Goal: Check status: Check status

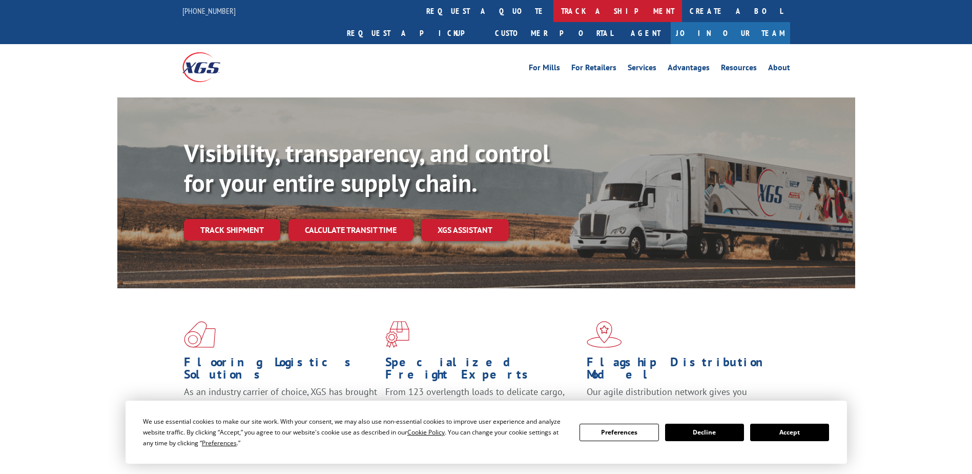
click at [554, 8] on link "track a shipment" at bounding box center [618, 11] width 129 height 22
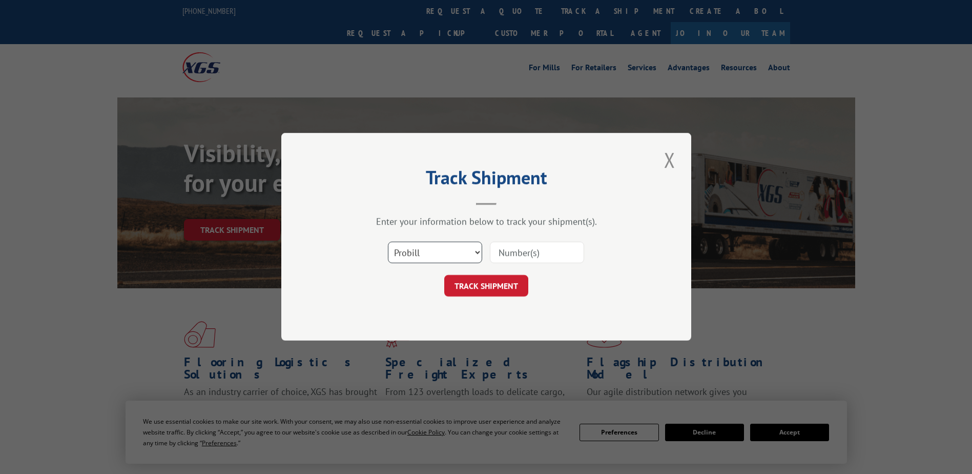
click at [475, 251] on select "Select category... Probill BOL PO" at bounding box center [435, 253] width 94 height 22
select select "bol"
click at [388, 242] on select "Select category... Probill BOL PO" at bounding box center [435, 253] width 94 height 22
click at [548, 248] on input at bounding box center [537, 253] width 94 height 22
type input "425163"
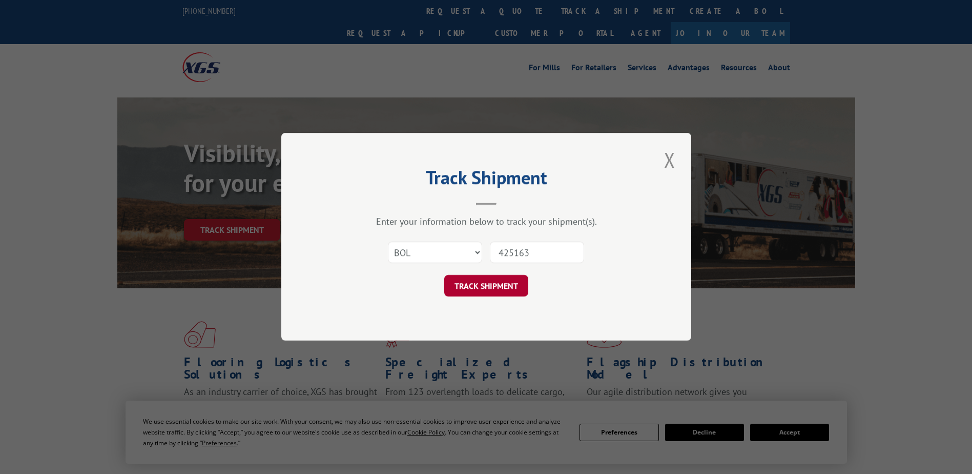
click at [507, 280] on button "TRACK SHIPMENT" at bounding box center [486, 286] width 84 height 22
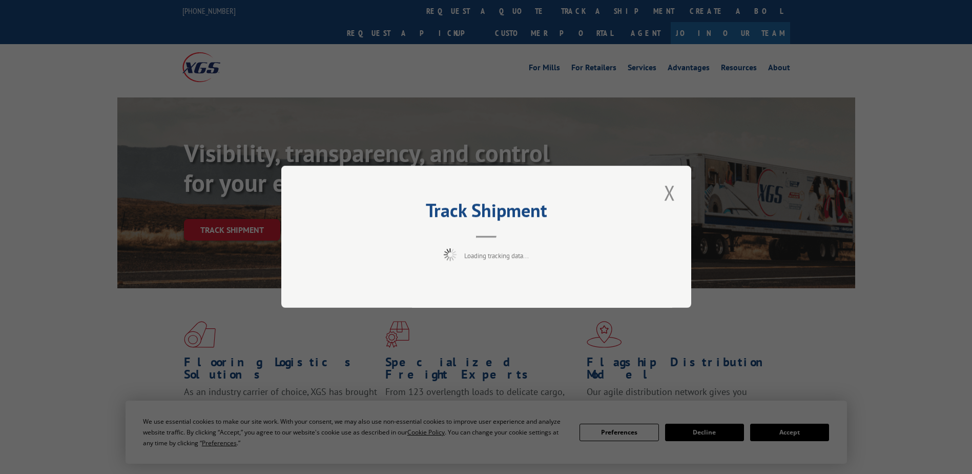
click at [794, 432] on div "Track Shipment Loading tracking data..." at bounding box center [486, 237] width 972 height 474
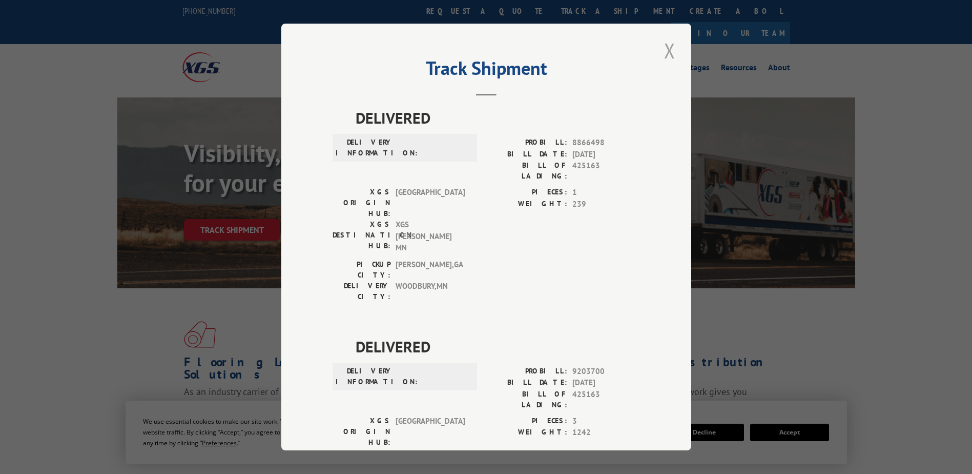
click at [666, 56] on button "Close modal" at bounding box center [669, 50] width 17 height 28
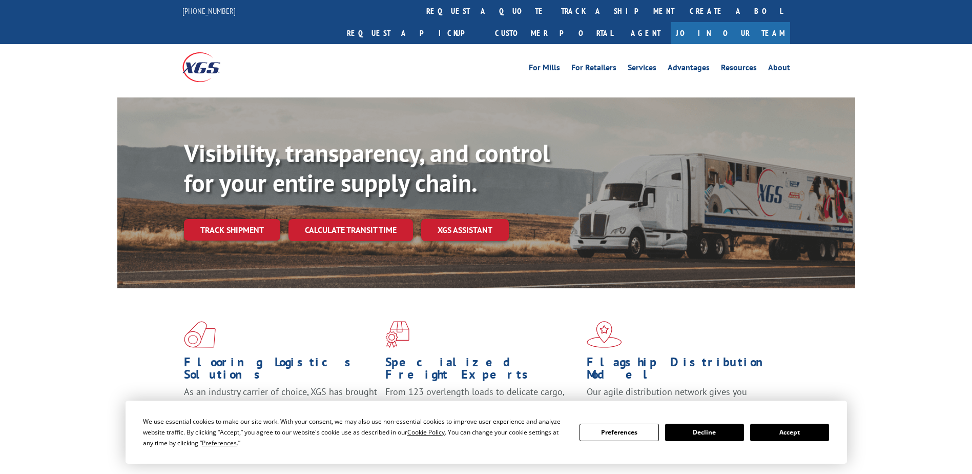
click at [810, 433] on button "Accept" at bounding box center [789, 431] width 79 height 17
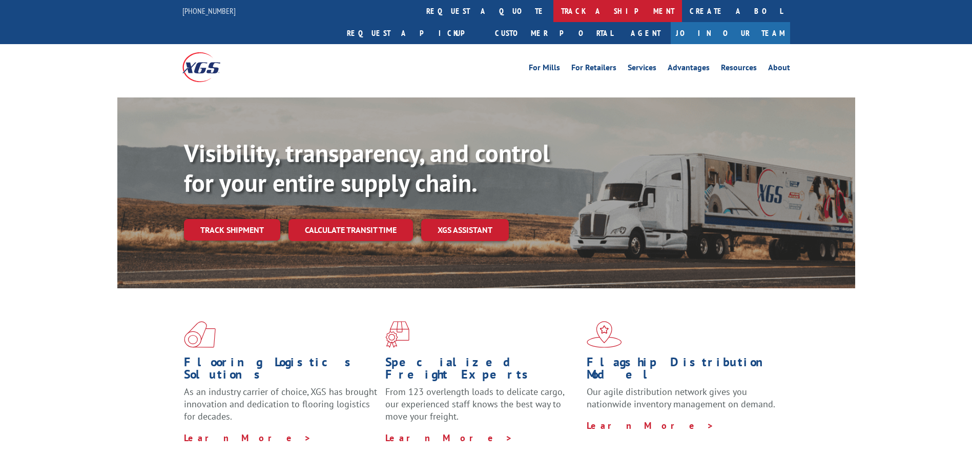
click at [554, 12] on link "track a shipment" at bounding box center [618, 11] width 129 height 22
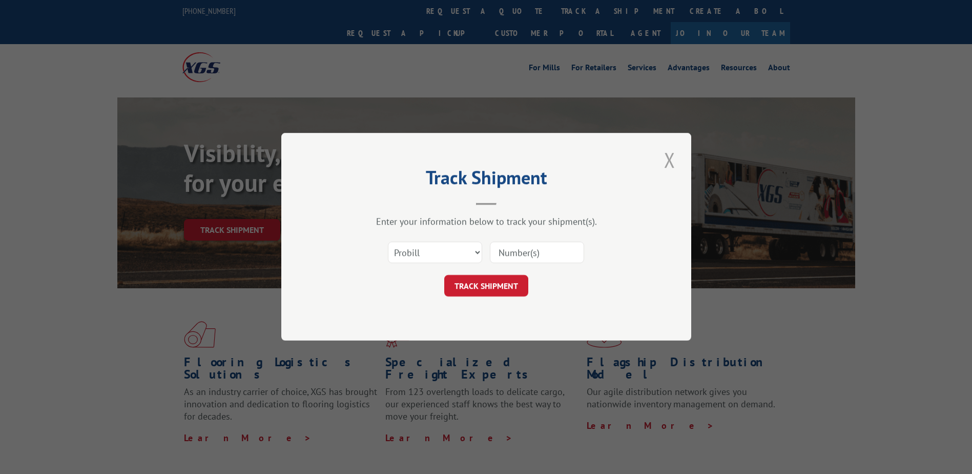
click at [672, 158] on button "Close modal" at bounding box center [669, 160] width 17 height 28
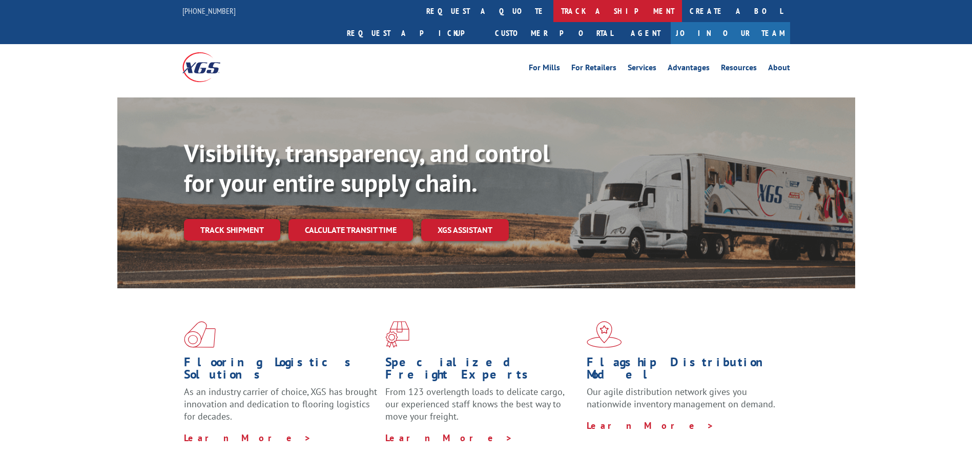
click at [554, 7] on link "track a shipment" at bounding box center [618, 11] width 129 height 22
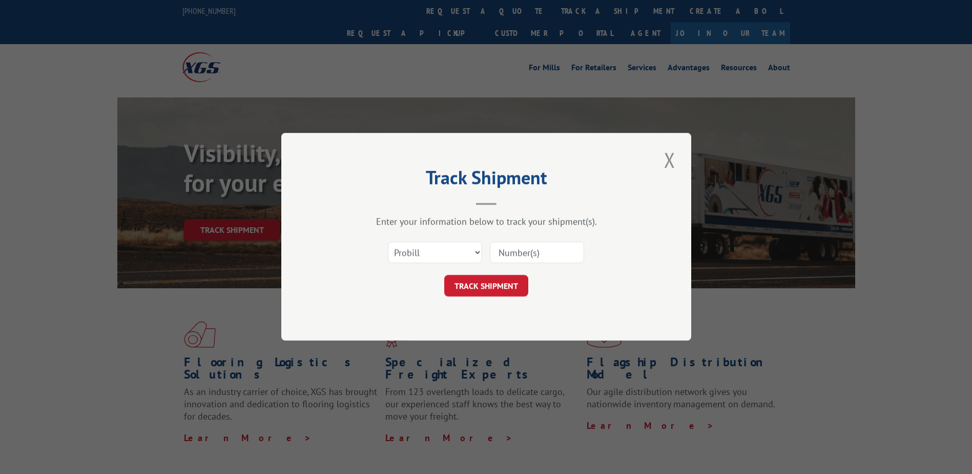
click at [526, 254] on input at bounding box center [537, 253] width 94 height 22
click at [481, 253] on select "Select category... Probill BOL PO" at bounding box center [435, 253] width 94 height 22
select select "bol"
click at [388, 242] on select "Select category... Probill BOL PO" at bounding box center [435, 253] width 94 height 22
click at [513, 253] on input at bounding box center [537, 253] width 94 height 22
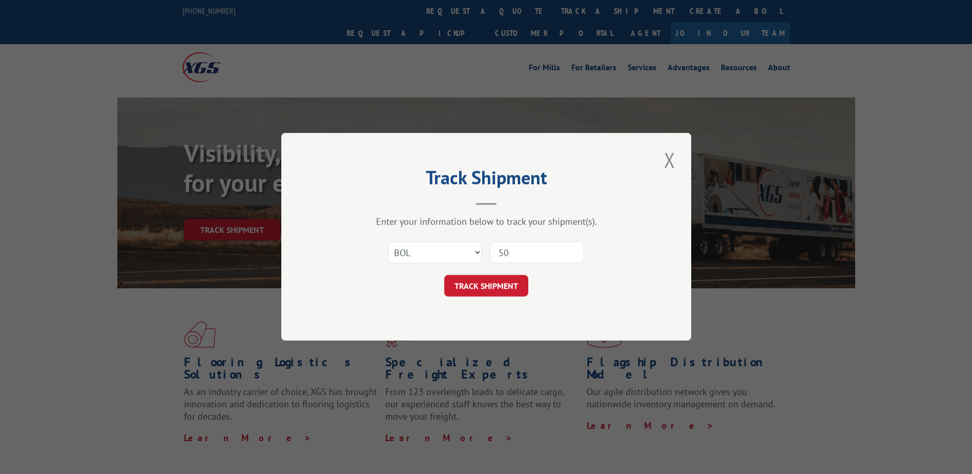
type input "5"
type input "426514"
click at [478, 293] on button "TRACK SHIPMENT" at bounding box center [486, 286] width 84 height 22
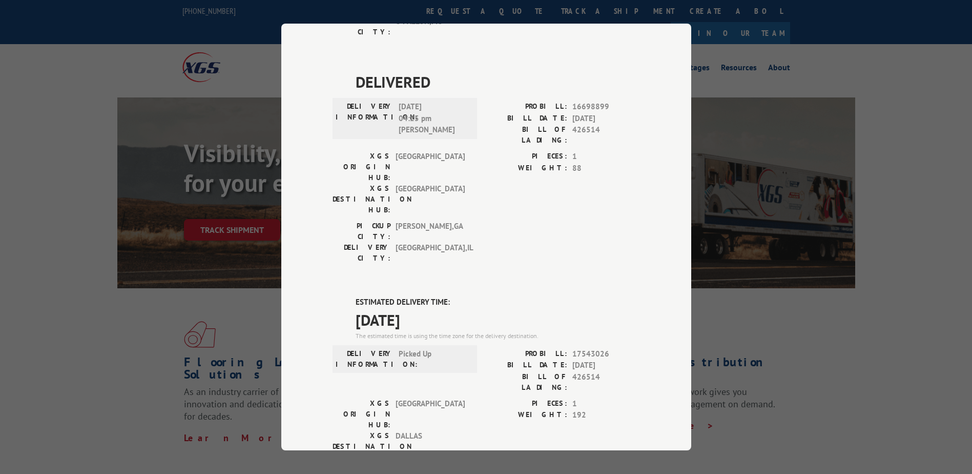
scroll to position [663, 0]
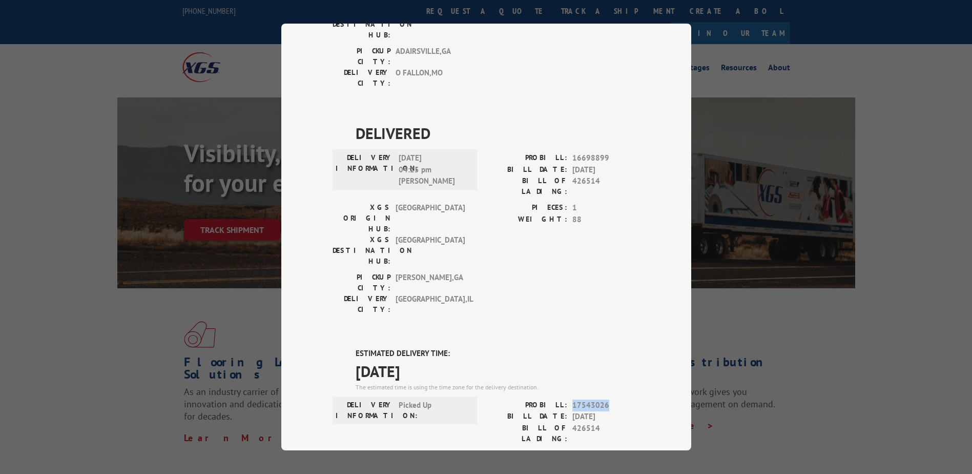
drag, startPoint x: 569, startPoint y: 178, endPoint x: 604, endPoint y: 178, distance: 34.9
click at [604, 399] on span "17543026" at bounding box center [607, 405] width 68 height 12
copy span "17543026"
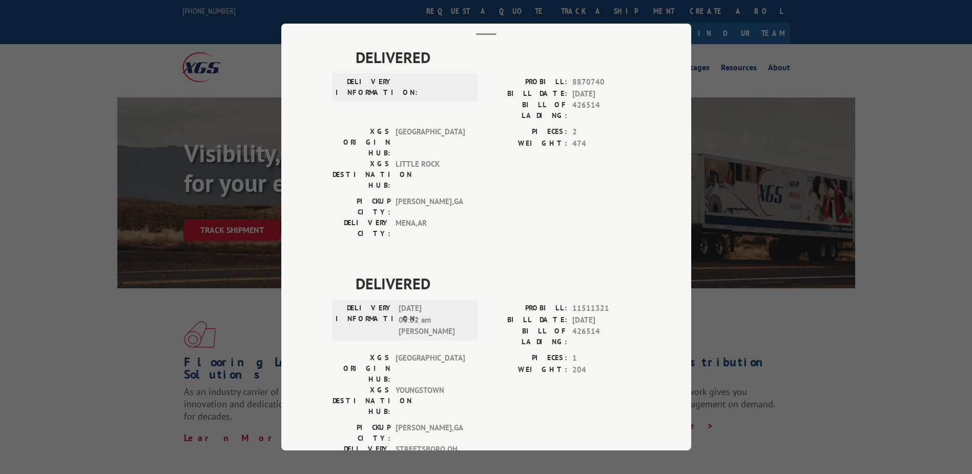
scroll to position [0, 0]
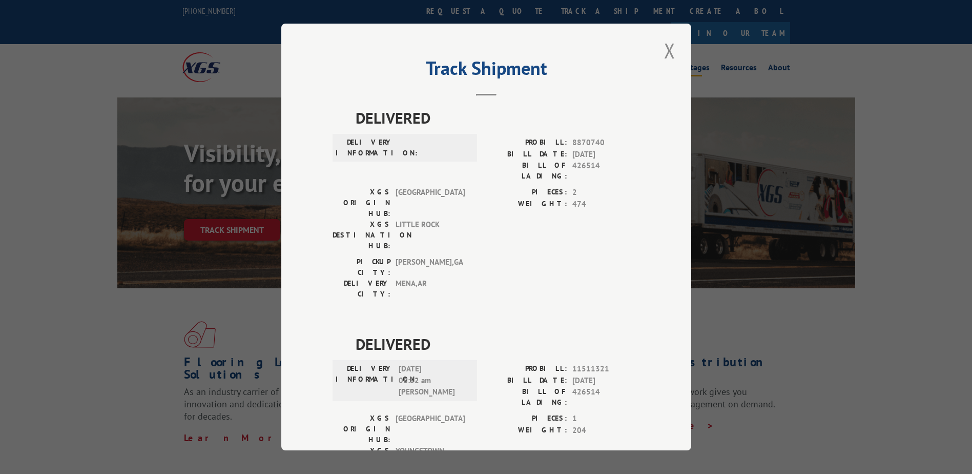
drag, startPoint x: 659, startPoint y: 50, endPoint x: 666, endPoint y: 47, distance: 8.0
click at [661, 49] on button "Close modal" at bounding box center [669, 50] width 17 height 28
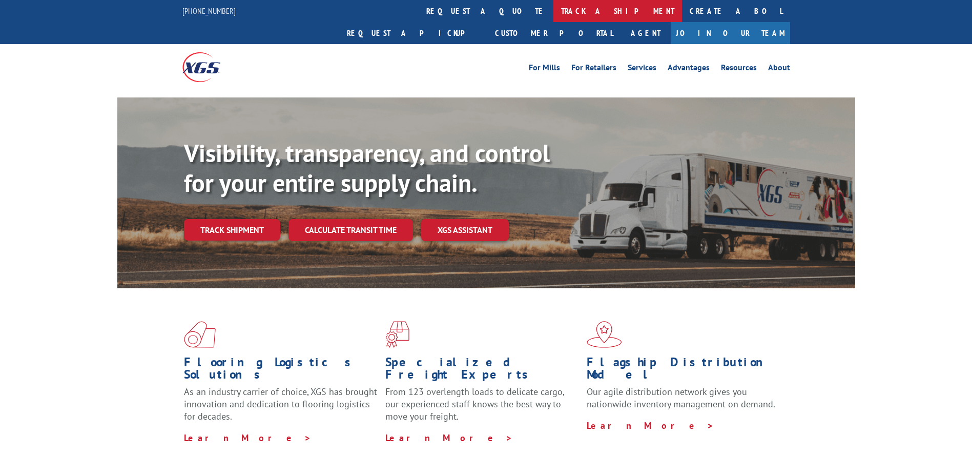
click at [554, 12] on link "track a shipment" at bounding box center [618, 11] width 129 height 22
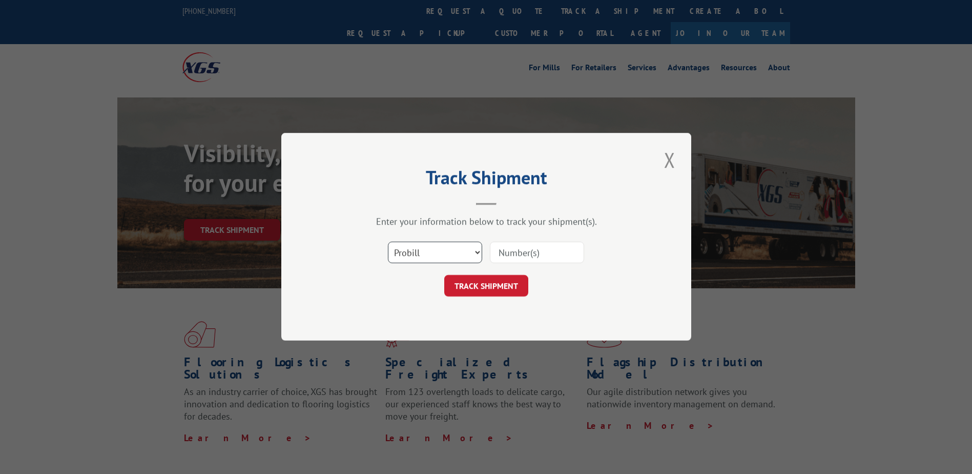
drag, startPoint x: 473, startPoint y: 249, endPoint x: 472, endPoint y: 257, distance: 7.7
click at [473, 251] on select "Select category... Probill BOL PO" at bounding box center [435, 253] width 94 height 22
select select "bol"
click at [388, 242] on select "Select category... Probill BOL PO" at bounding box center [435, 253] width 94 height 22
click at [506, 252] on input at bounding box center [537, 253] width 94 height 22
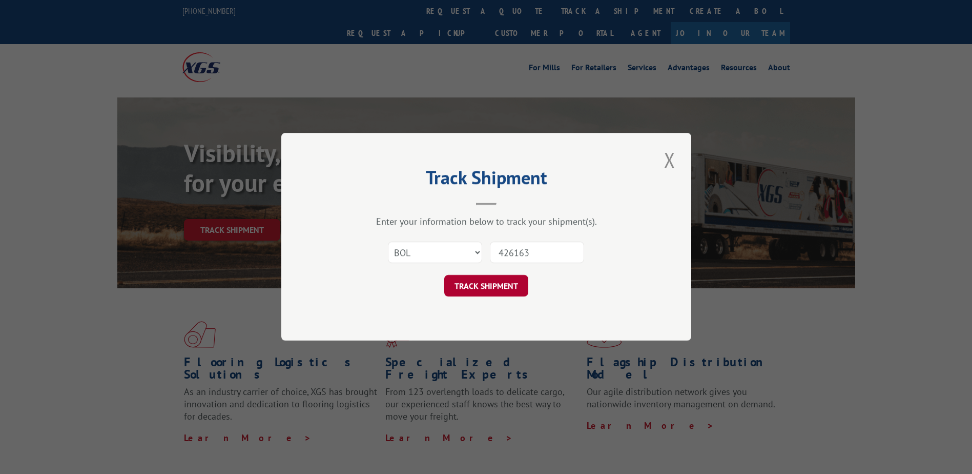
type input "426163"
click at [499, 282] on button "TRACK SHIPMENT" at bounding box center [486, 286] width 84 height 22
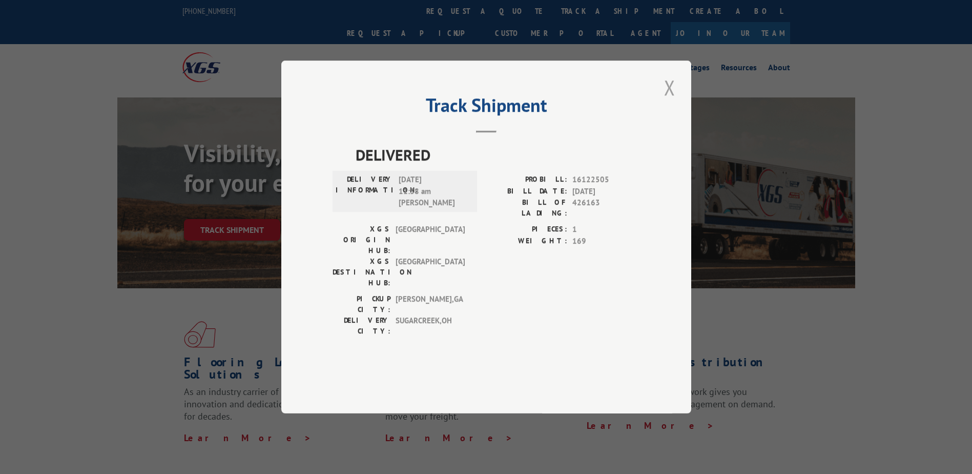
click at [666, 101] on button "Close modal" at bounding box center [669, 87] width 17 height 28
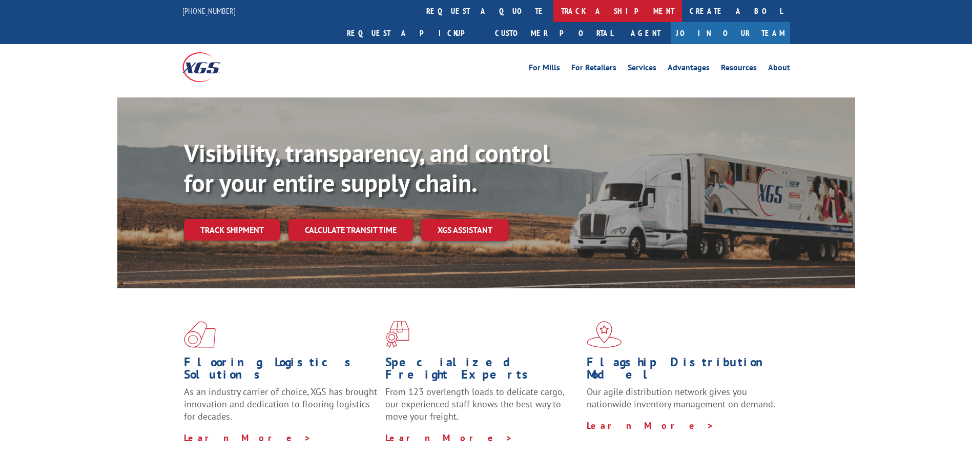
click at [554, 8] on link "track a shipment" at bounding box center [618, 11] width 129 height 22
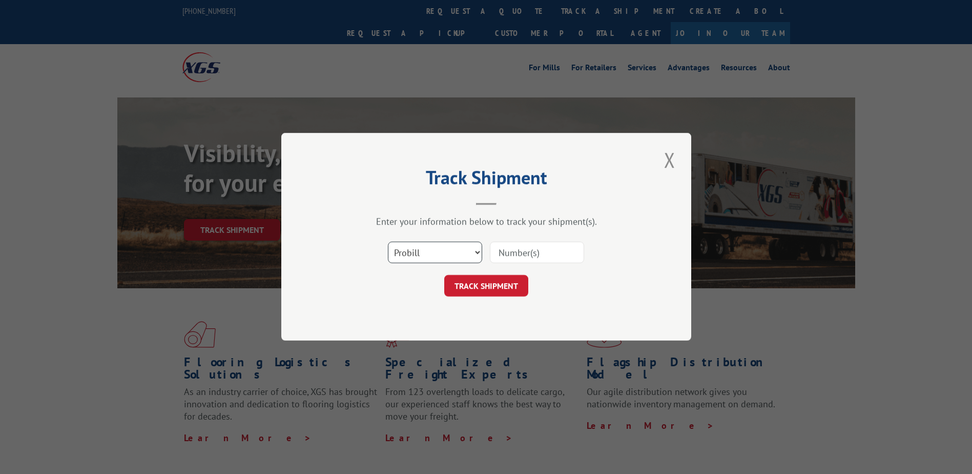
click at [469, 251] on select "Select category... Probill BOL PO" at bounding box center [435, 253] width 94 height 22
select select "bol"
click at [388, 242] on select "Select category... Probill BOL PO" at bounding box center [435, 253] width 94 height 22
click at [521, 252] on input at bounding box center [537, 253] width 94 height 22
type input "425163"
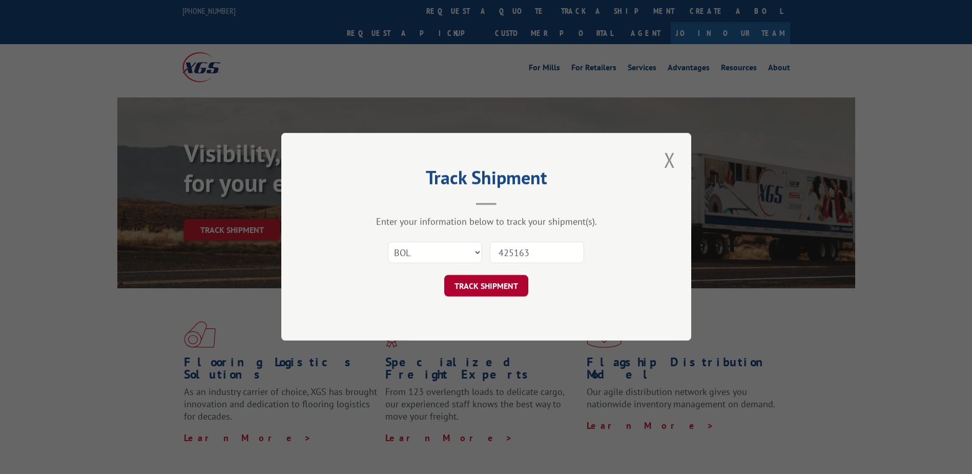
click at [487, 290] on button "TRACK SHIPMENT" at bounding box center [486, 286] width 84 height 22
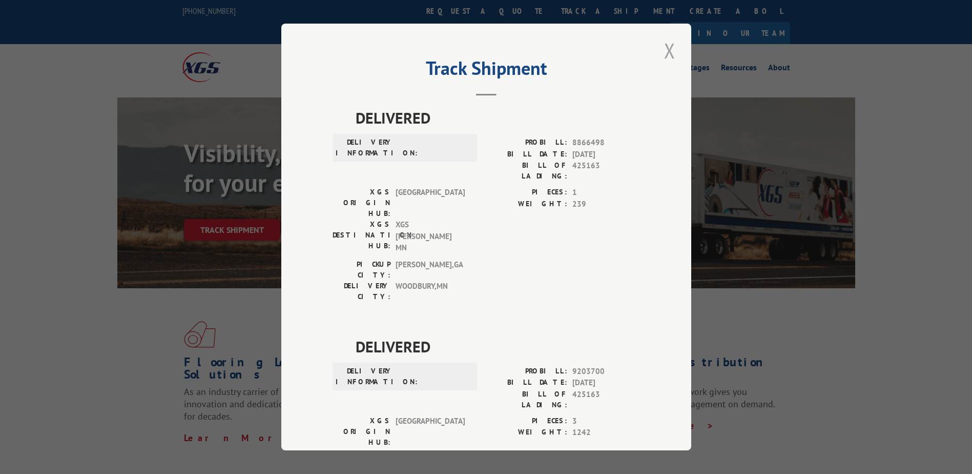
click at [663, 52] on button "Close modal" at bounding box center [669, 50] width 17 height 28
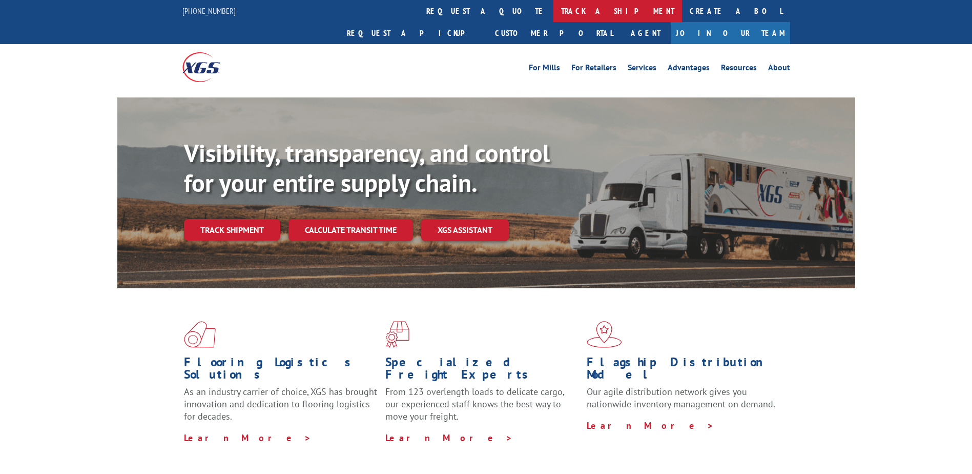
click at [554, 8] on link "track a shipment" at bounding box center [618, 11] width 129 height 22
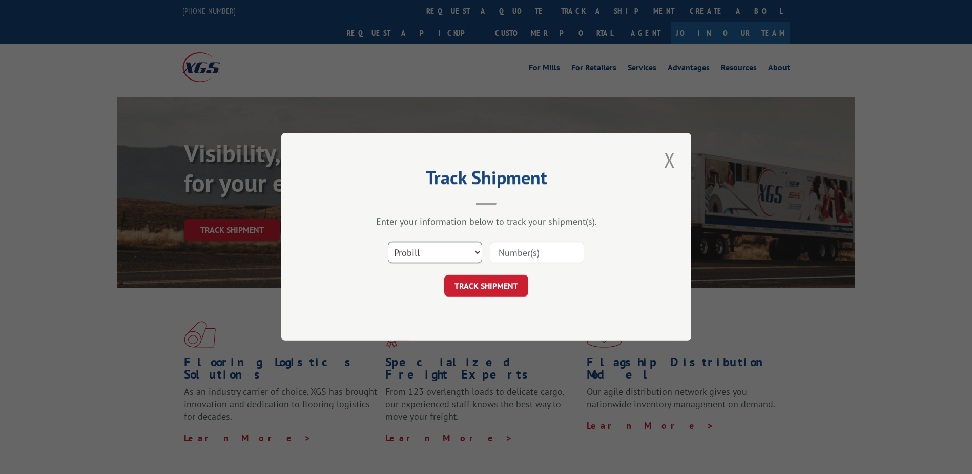
click at [477, 250] on select "Select category... Probill BOL PO" at bounding box center [435, 253] width 94 height 22
select select "po"
click at [388, 242] on select "Select category... Probill BOL PO" at bounding box center [435, 253] width 94 height 22
click at [512, 250] on input at bounding box center [537, 253] width 94 height 22
click at [499, 249] on input at bounding box center [537, 253] width 94 height 22
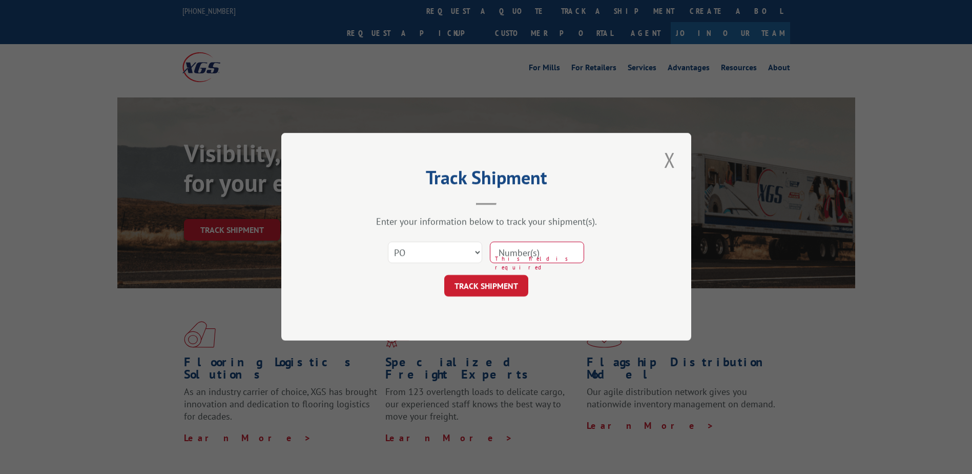
paste input "AUSTERKLEIN"
type input "AUSTERKLEIN"
click at [481, 280] on button "TRACK SHIPMENT" at bounding box center [486, 286] width 84 height 22
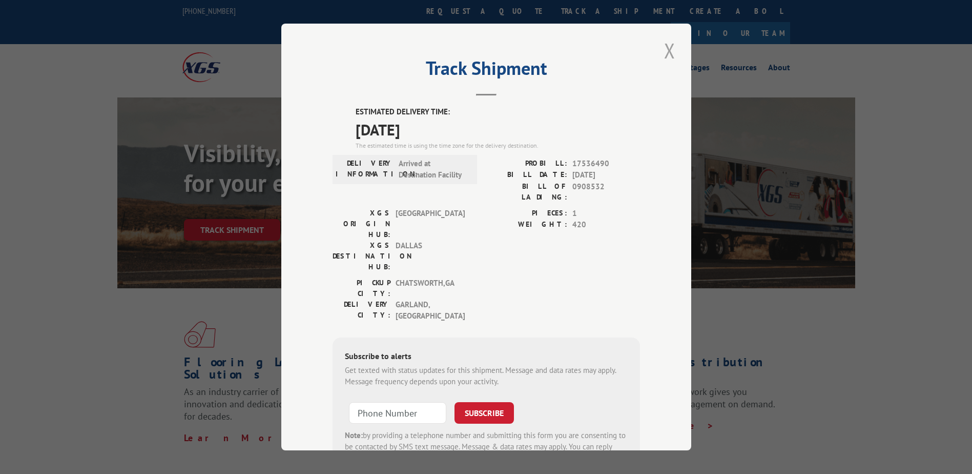
click at [667, 47] on button "Close modal" at bounding box center [669, 50] width 17 height 28
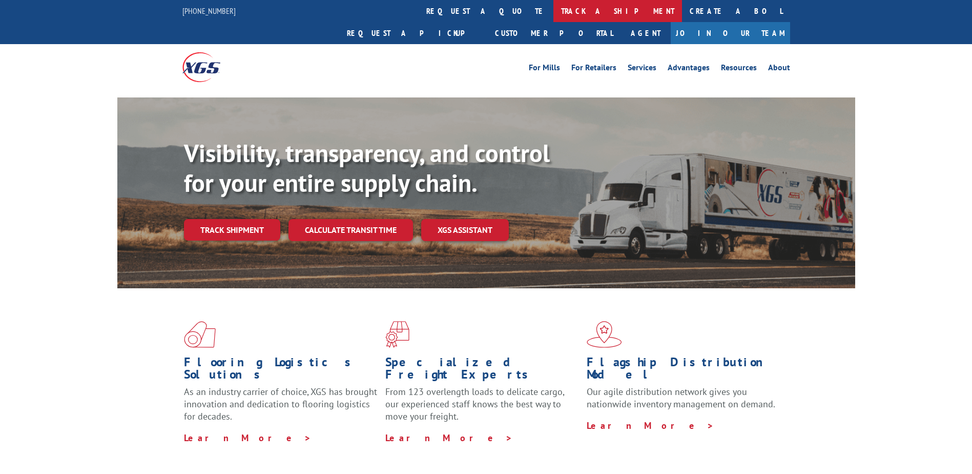
click at [554, 11] on link "track a shipment" at bounding box center [618, 11] width 129 height 22
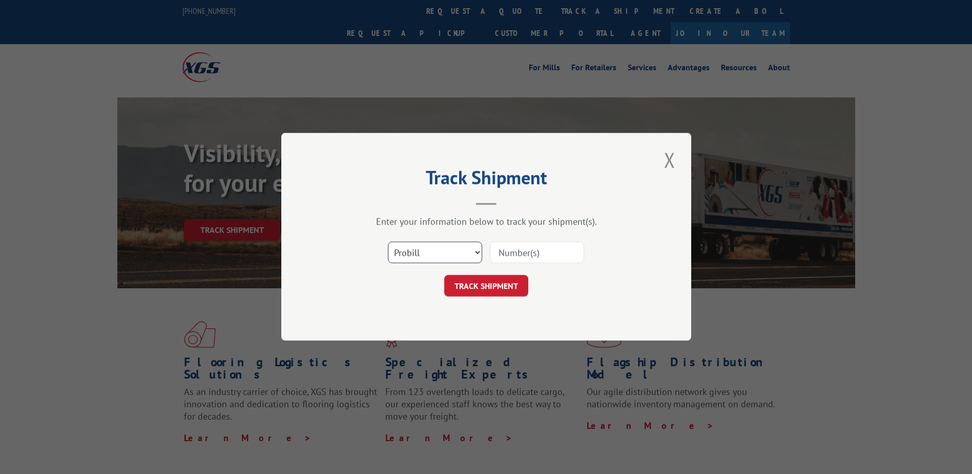
click at [445, 248] on select "Select category... Probill BOL PO" at bounding box center [435, 253] width 94 height 22
click at [544, 256] on input at bounding box center [537, 253] width 94 height 22
click at [511, 247] on input at bounding box center [537, 253] width 94 height 22
type input "17536490"
click at [498, 290] on button "TRACK SHIPMENT" at bounding box center [486, 286] width 84 height 22
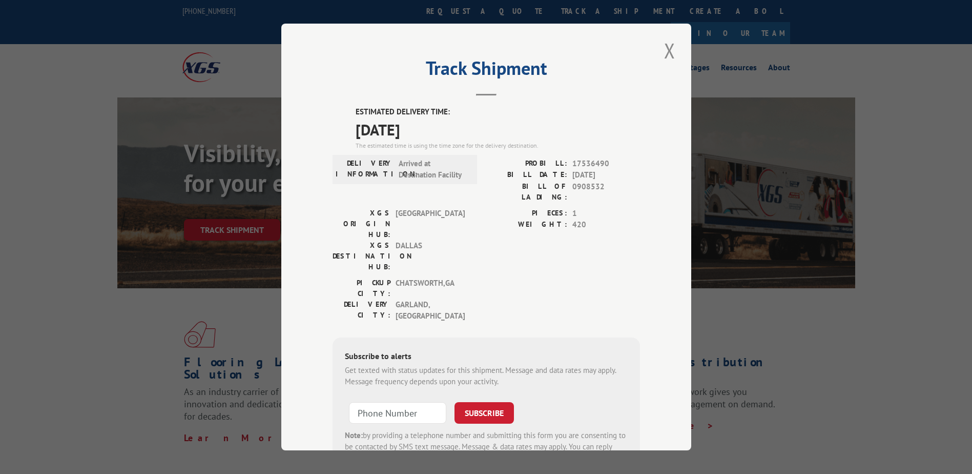
click at [127, 43] on div "Track Shipment ESTIMATED DELIVERY TIME: 08/13/2025 The estimated time is using …" at bounding box center [486, 237] width 972 height 474
click at [641, 436] on div "Track Shipment ESTIMATED DELIVERY TIME: 08/13/2025 The estimated time is using …" at bounding box center [486, 237] width 410 height 426
click at [222, 91] on div "Track Shipment ESTIMATED DELIVERY TIME: 08/13/2025 The estimated time is using …" at bounding box center [486, 237] width 972 height 474
click at [668, 48] on button "Close modal" at bounding box center [669, 50] width 17 height 28
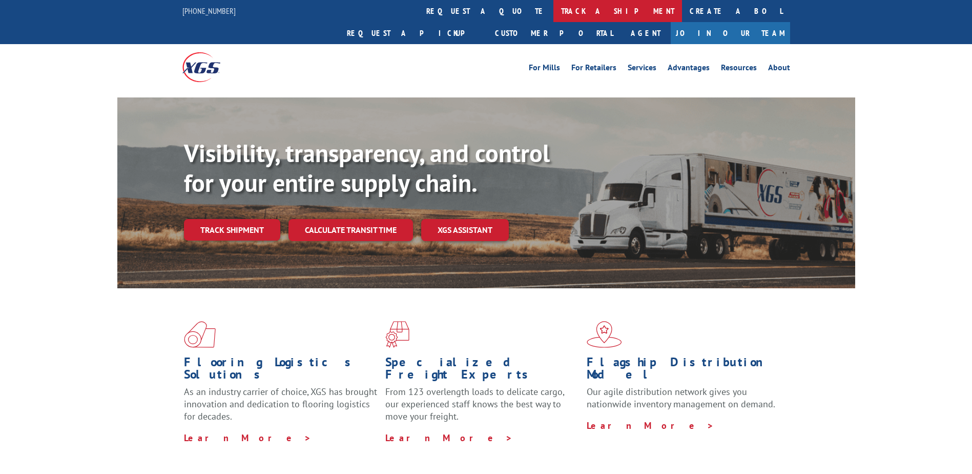
click at [554, 10] on link "track a shipment" at bounding box center [618, 11] width 129 height 22
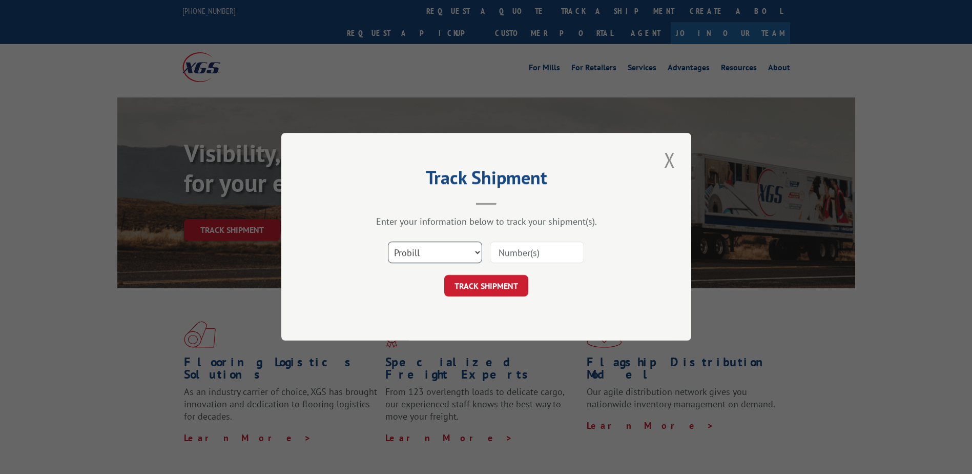
click at [468, 260] on select "Select category... Probill BOL PO" at bounding box center [435, 253] width 94 height 22
select select "bol"
click at [388, 242] on select "Select category... Probill BOL PO" at bounding box center [435, 253] width 94 height 22
click at [513, 249] on input at bounding box center [537, 253] width 94 height 22
type input "017121"
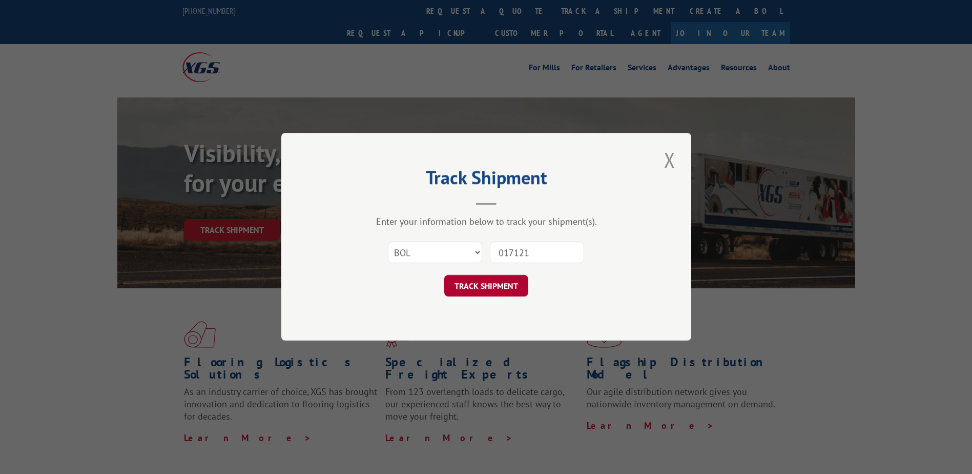
click at [496, 282] on button "TRACK SHIPMENT" at bounding box center [486, 286] width 84 height 22
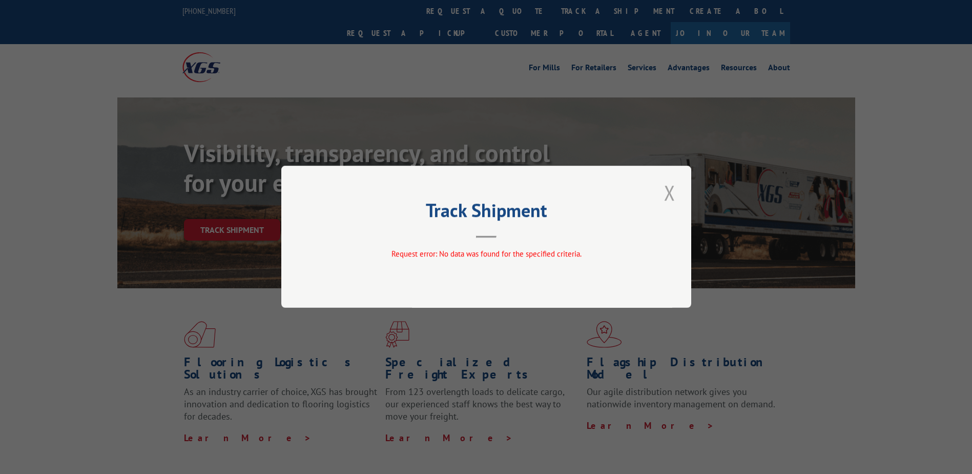
click at [666, 192] on button "Close modal" at bounding box center [669, 192] width 17 height 28
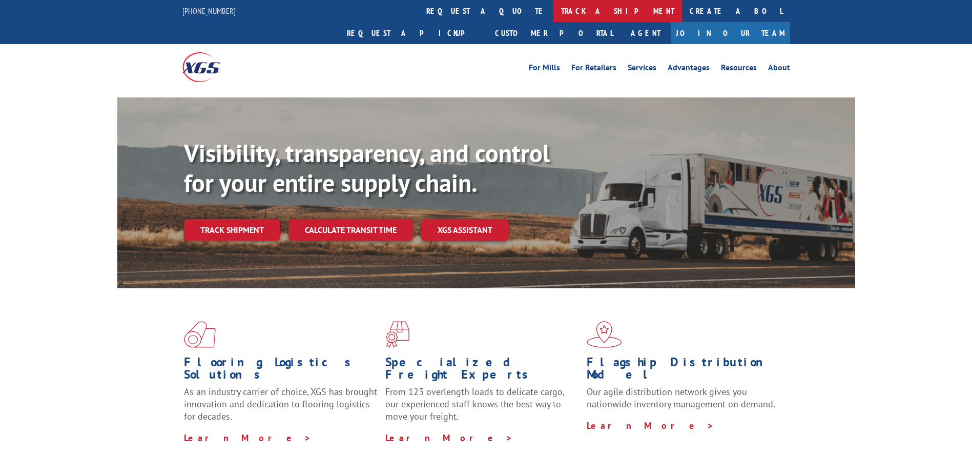
click at [554, 11] on link "track a shipment" at bounding box center [618, 11] width 129 height 22
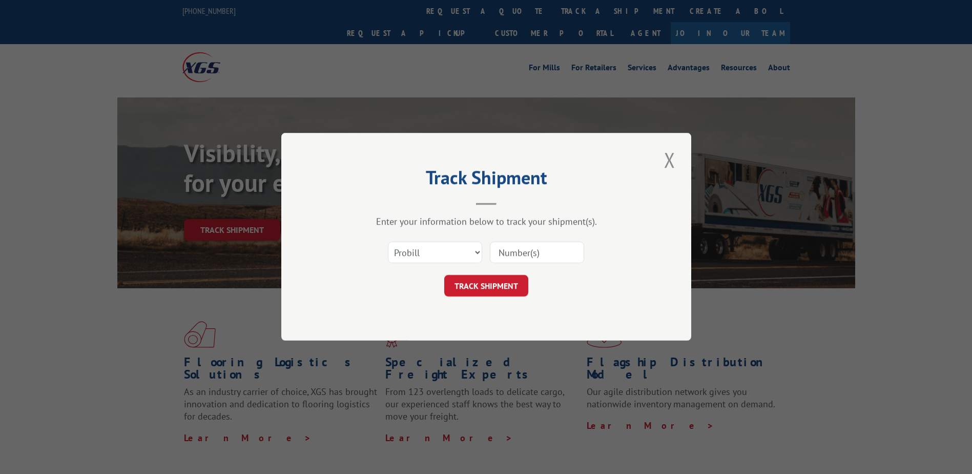
click at [503, 251] on input at bounding box center [537, 253] width 94 height 22
click at [476, 254] on select "Select category... Probill BOL PO" at bounding box center [435, 253] width 94 height 22
click at [388, 242] on select "Select category... Probill BOL PO" at bounding box center [435, 253] width 94 height 22
click at [476, 252] on select "Select category... Probill BOL PO" at bounding box center [435, 253] width 94 height 22
select select "probill"
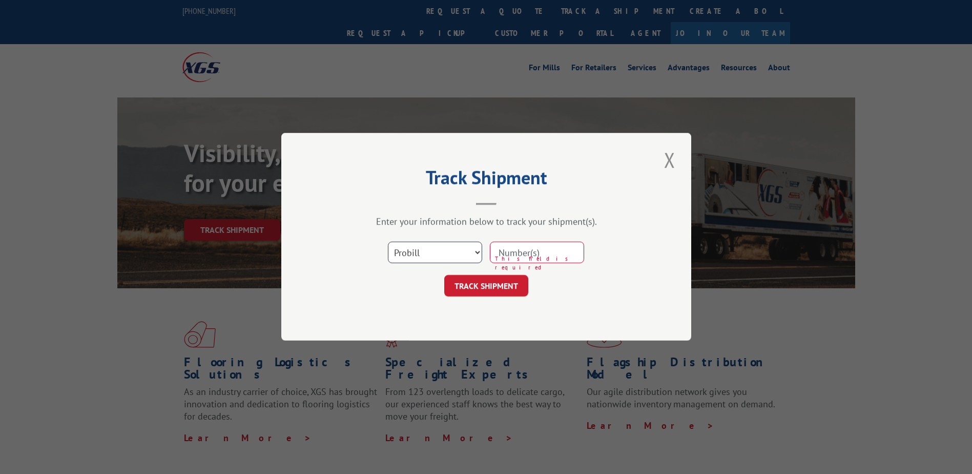
click at [388, 242] on select "Select category... Probill BOL PO" at bounding box center [435, 253] width 94 height 22
click at [505, 253] on input at bounding box center [537, 253] width 94 height 22
type input "425163"
click at [480, 287] on button "TRACK SHIPMENT" at bounding box center [486, 286] width 84 height 22
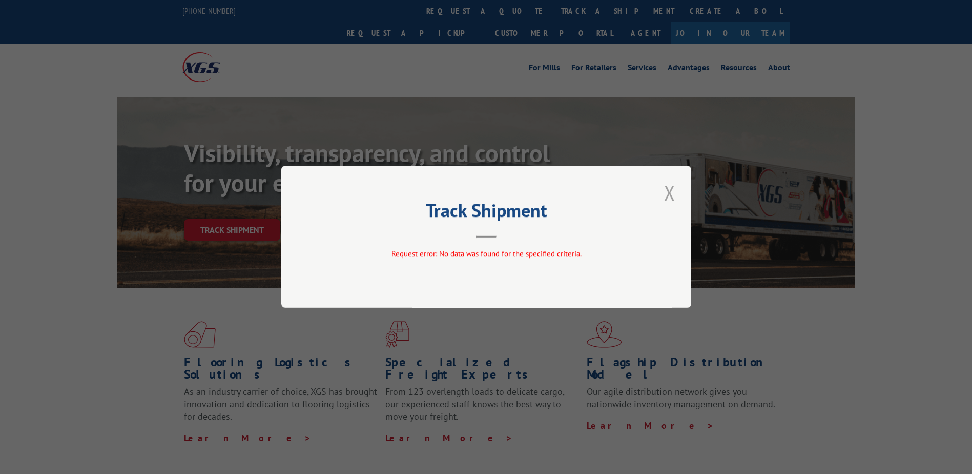
click at [675, 186] on button "Close modal" at bounding box center [669, 192] width 17 height 28
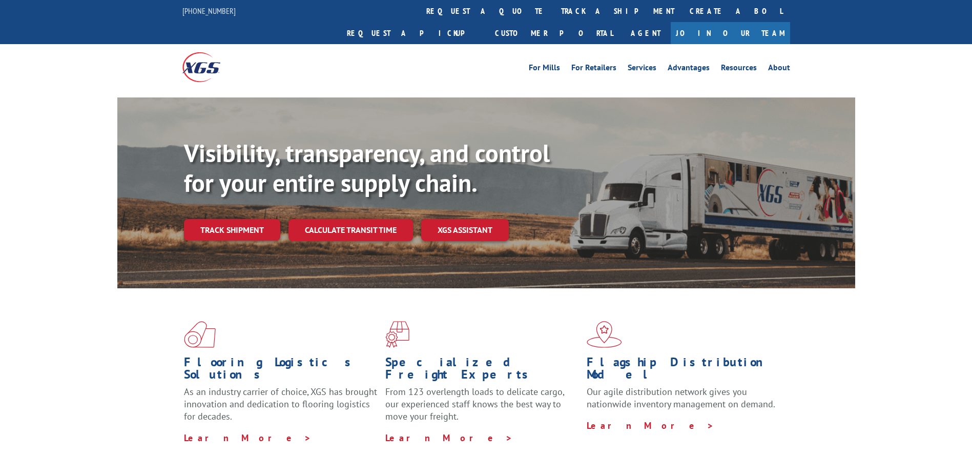
click at [554, 5] on link "track a shipment" at bounding box center [618, 11] width 129 height 22
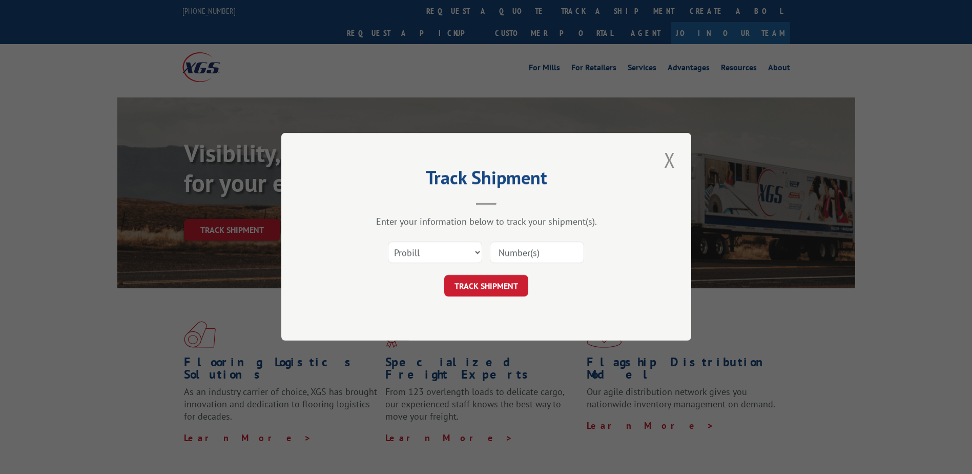
click at [444, 240] on div "Select category... Probill BOL PO" at bounding box center [487, 253] width 308 height 34
click at [453, 251] on select "Select category... Probill BOL PO" at bounding box center [435, 253] width 94 height 22
select select "bol"
click at [388, 242] on select "Select category... Probill BOL PO" at bounding box center [435, 253] width 94 height 22
click at [523, 253] on input at bounding box center [537, 253] width 94 height 22
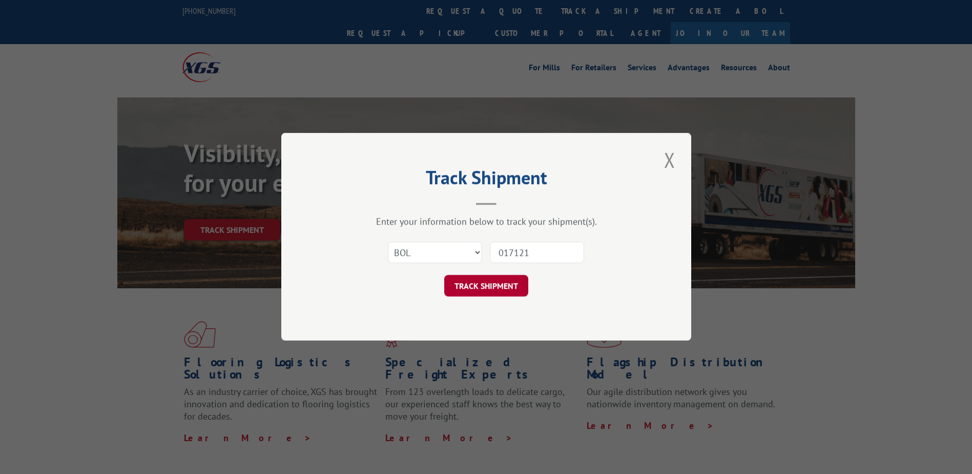
type input "017121"
click at [494, 281] on button "TRACK SHIPMENT" at bounding box center [486, 286] width 84 height 22
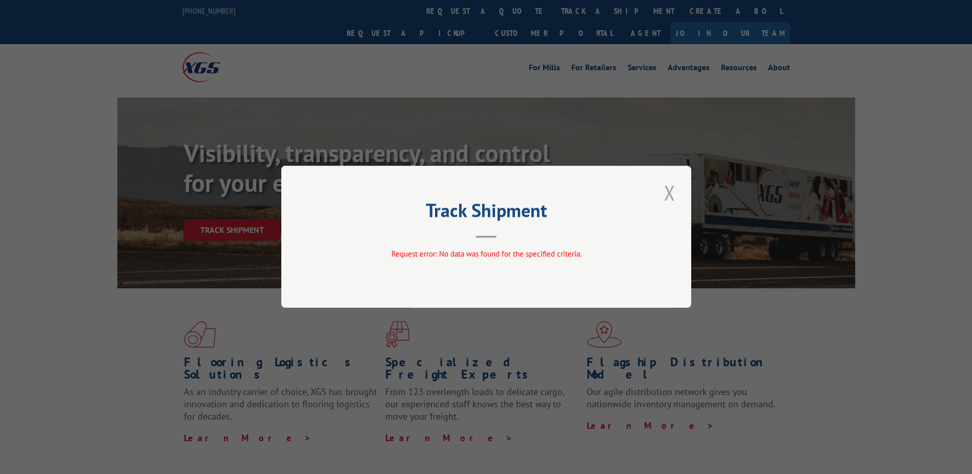
click at [678, 192] on button "Close modal" at bounding box center [669, 192] width 17 height 28
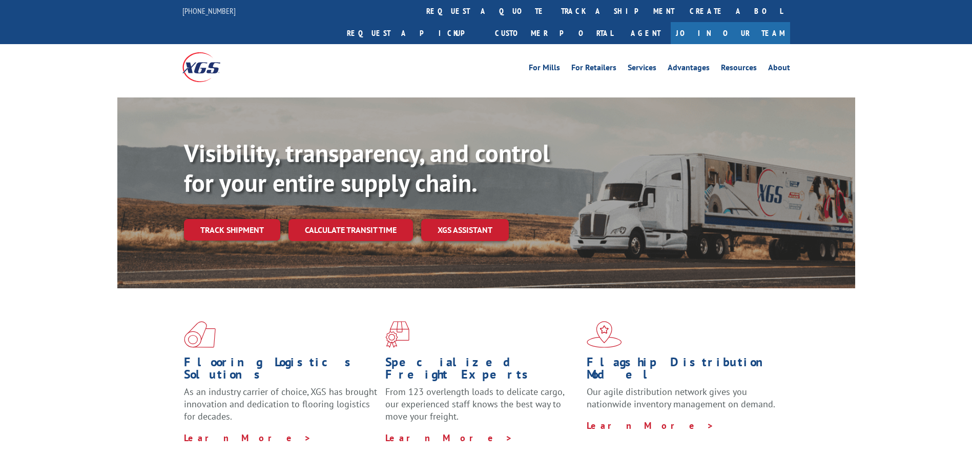
click at [554, 9] on link "track a shipment" at bounding box center [618, 11] width 129 height 22
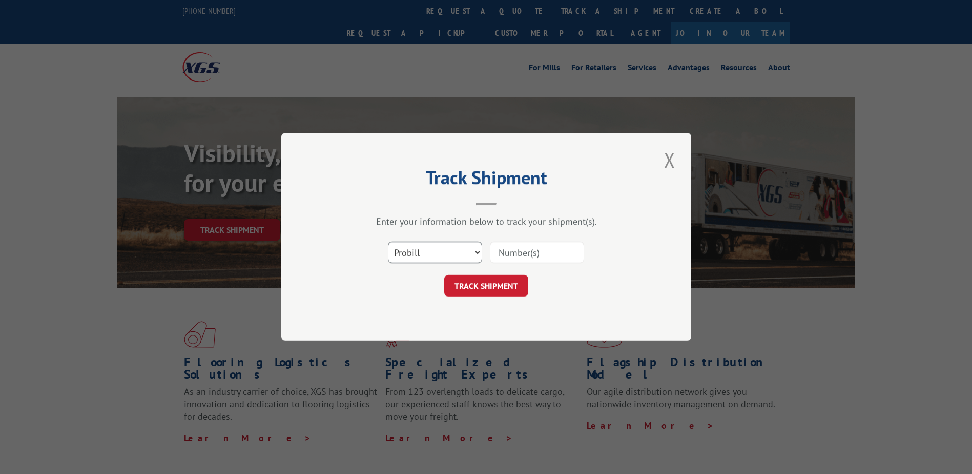
click at [472, 257] on select "Select category... Probill BOL PO" at bounding box center [435, 253] width 94 height 22
click at [388, 242] on select "Select category... Probill BOL PO" at bounding box center [435, 253] width 94 height 22
click at [472, 253] on select "Select category... Probill BOL PO" at bounding box center [435, 253] width 94 height 22
select select "bol"
click at [388, 242] on select "Select category... Probill BOL PO" at bounding box center [435, 253] width 94 height 22
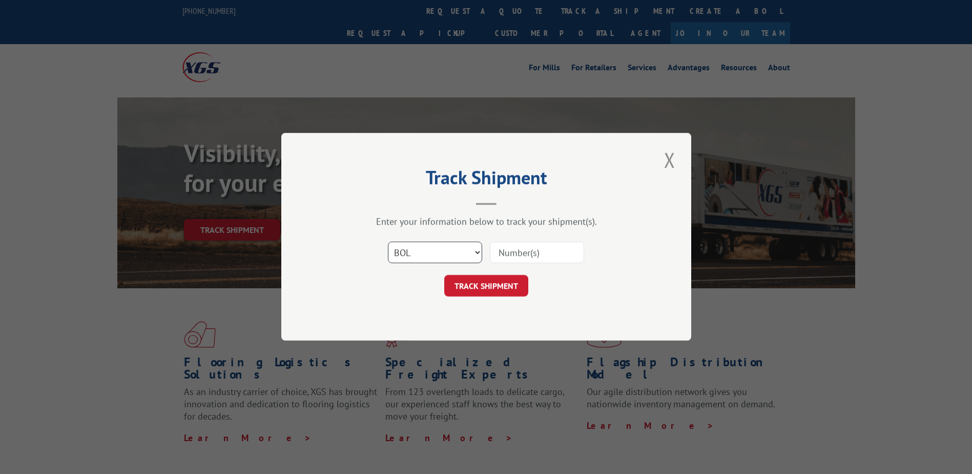
click at [473, 253] on select "Select category... Probill BOL PO" at bounding box center [435, 253] width 94 height 22
click at [388, 242] on select "Select category... Probill BOL PO" at bounding box center [435, 253] width 94 height 22
paste input "AUSTERKLEIN"
type input "AUSTERKLEIN"
click at [497, 292] on button "TRACK SHIPMENT" at bounding box center [486, 286] width 84 height 22
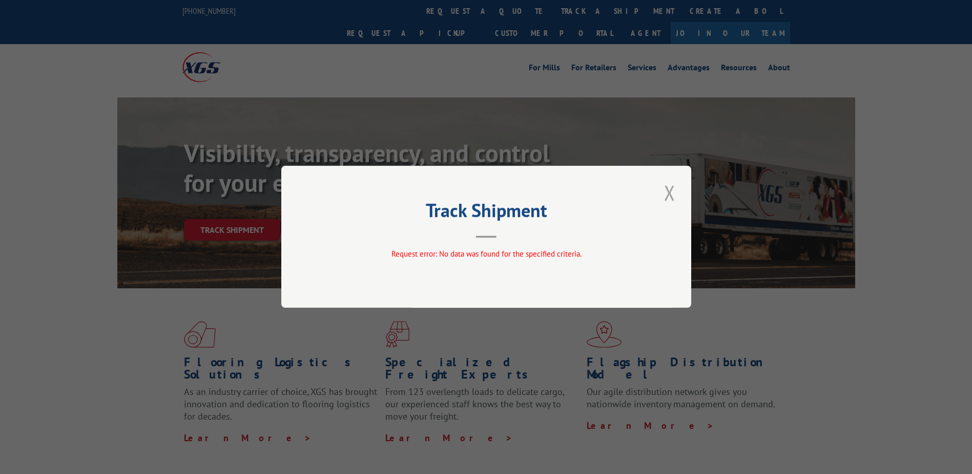
click at [670, 193] on button "Close modal" at bounding box center [669, 192] width 17 height 28
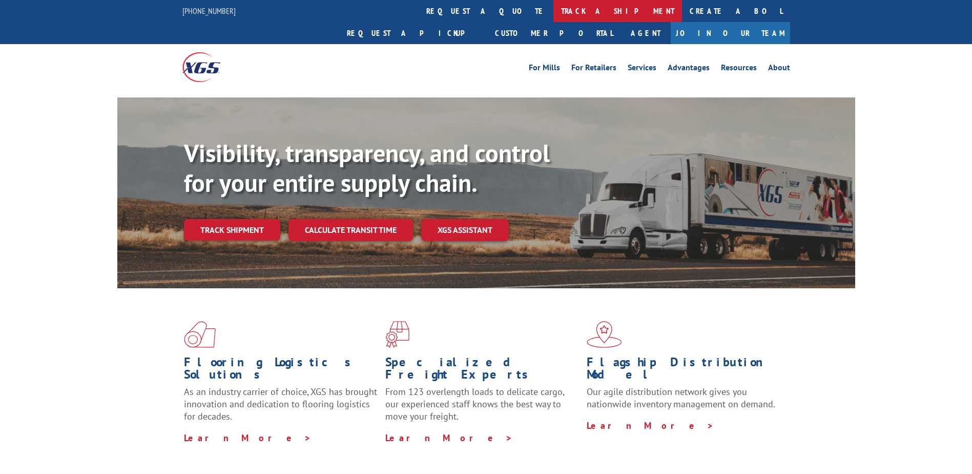
click at [554, 14] on link "track a shipment" at bounding box center [618, 11] width 129 height 22
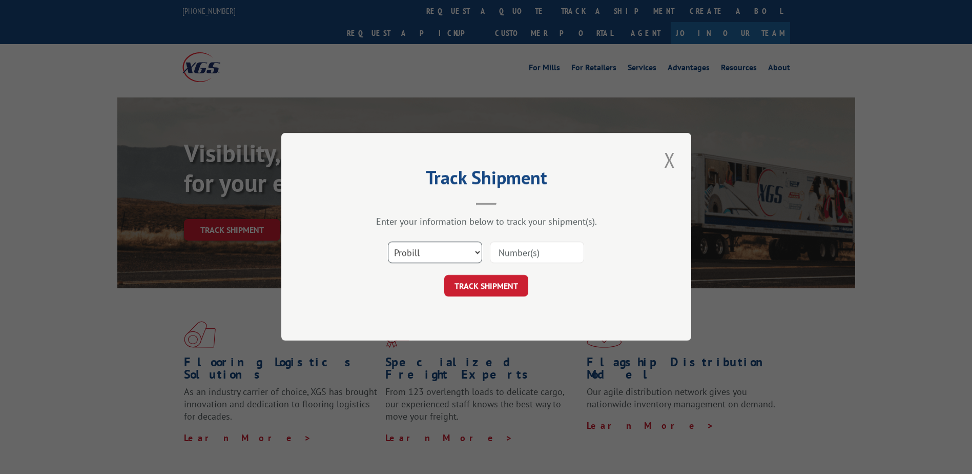
click at [458, 246] on select "Select category... Probill BOL PO" at bounding box center [435, 253] width 94 height 22
select select "po"
click at [388, 242] on select "Select category... Probill BOL PO" at bounding box center [435, 253] width 94 height 22
paste input "AUSTERKLEIN"
type input "AUSTERKLEIN"
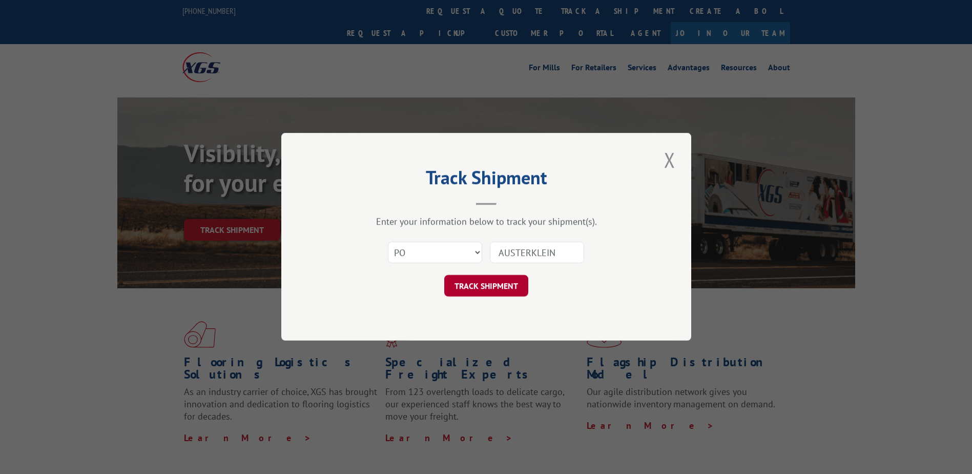
click at [502, 284] on button "TRACK SHIPMENT" at bounding box center [486, 286] width 84 height 22
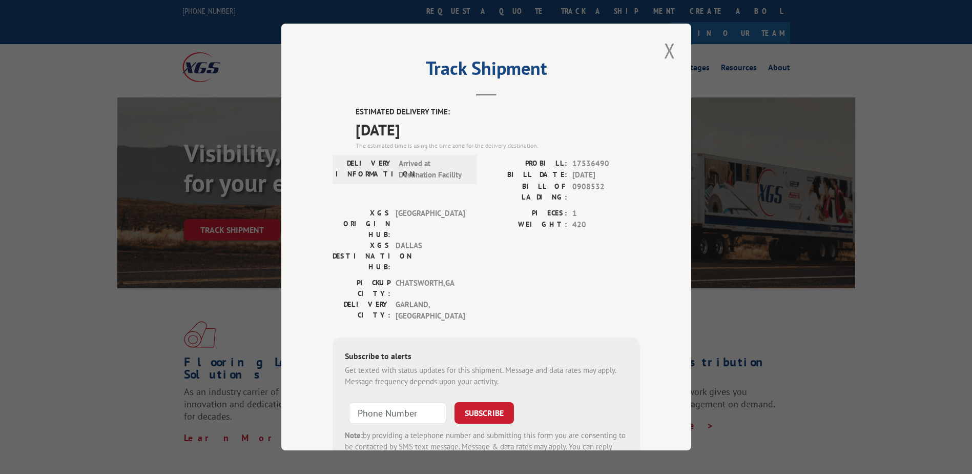
click at [597, 187] on span "0908532" at bounding box center [607, 192] width 68 height 22
click at [584, 187] on span "0908532" at bounding box center [607, 192] width 68 height 22
drag, startPoint x: 569, startPoint y: 186, endPoint x: 601, endPoint y: 187, distance: 31.8
click at [601, 187] on span "0908532" at bounding box center [607, 192] width 68 height 22
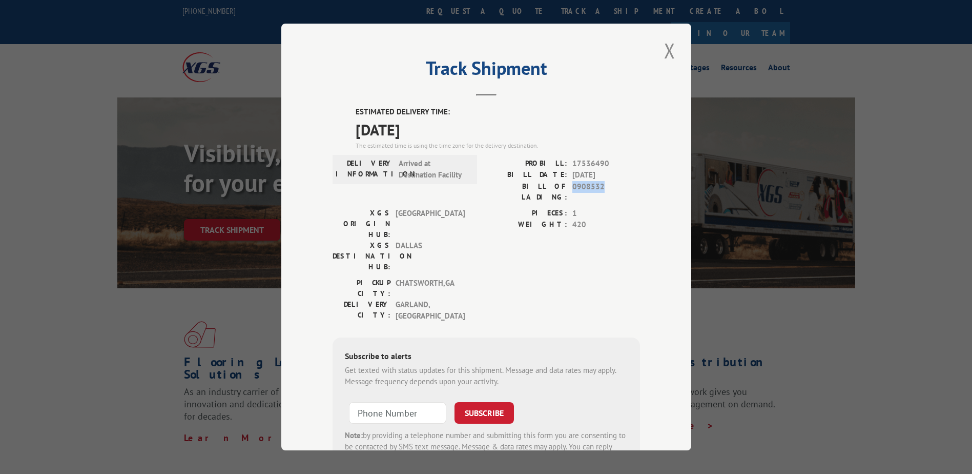
copy span "0908532"
click at [663, 54] on button "Close modal" at bounding box center [669, 50] width 17 height 28
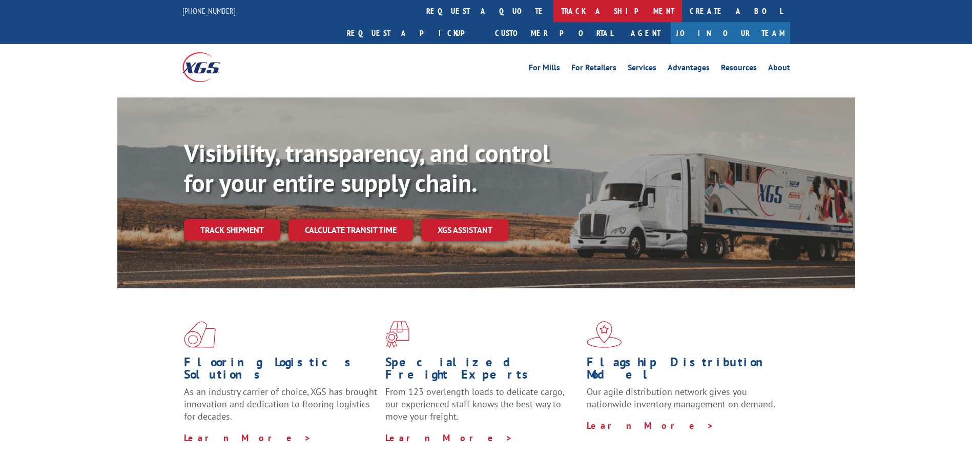
click at [554, 9] on link "track a shipment" at bounding box center [618, 11] width 129 height 22
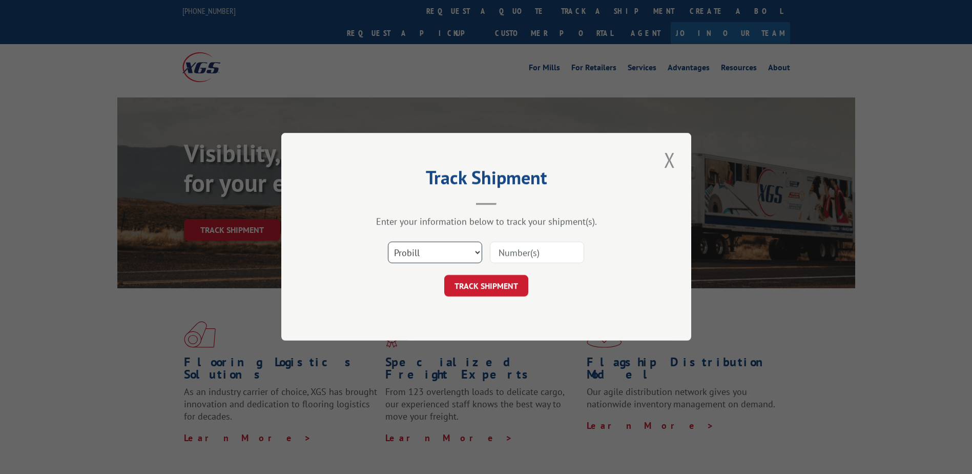
click at [447, 250] on select "Select category... Probill BOL PO" at bounding box center [435, 253] width 94 height 22
select select "bol"
click at [388, 242] on select "Select category... Probill BOL PO" at bounding box center [435, 253] width 94 height 22
paste input "0908532"
type input "0908532"
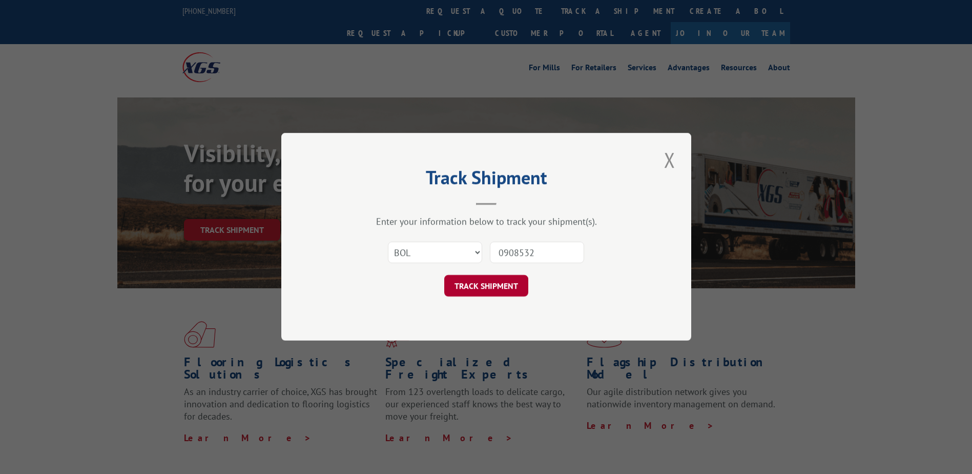
click at [499, 286] on button "TRACK SHIPMENT" at bounding box center [486, 286] width 84 height 22
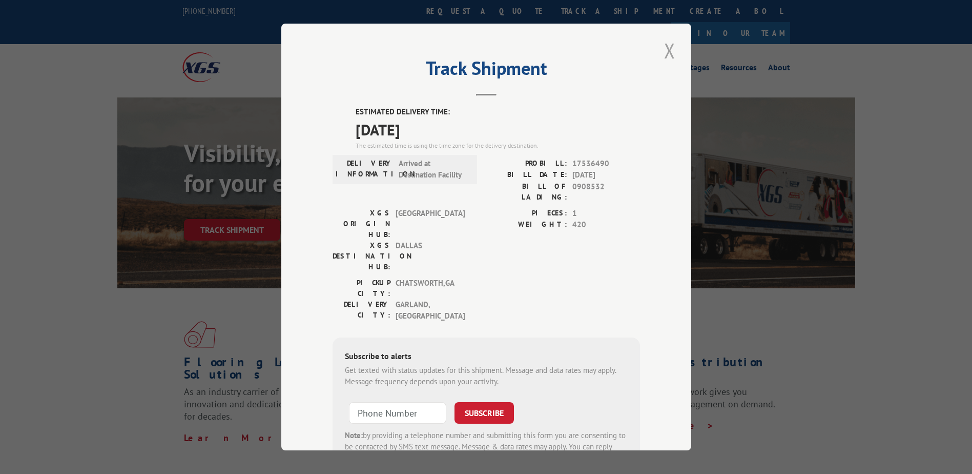
click at [665, 48] on button "Close modal" at bounding box center [669, 50] width 17 height 28
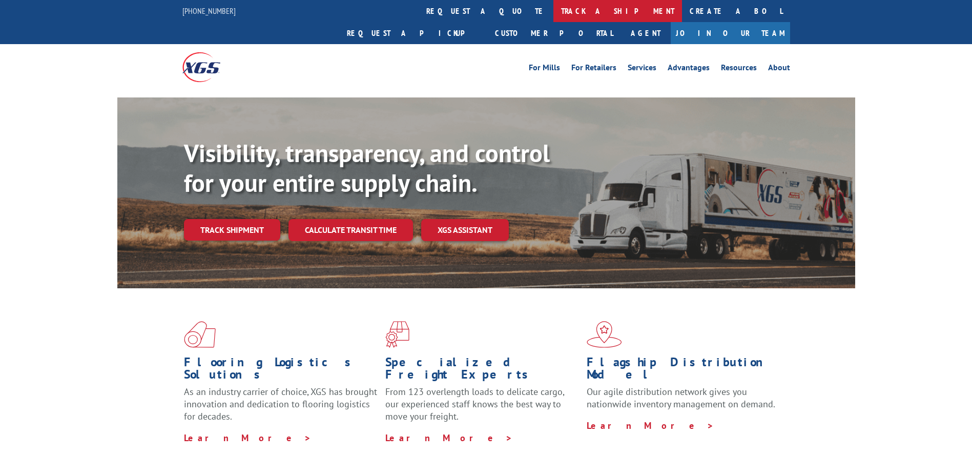
click at [554, 2] on link "track a shipment" at bounding box center [618, 11] width 129 height 22
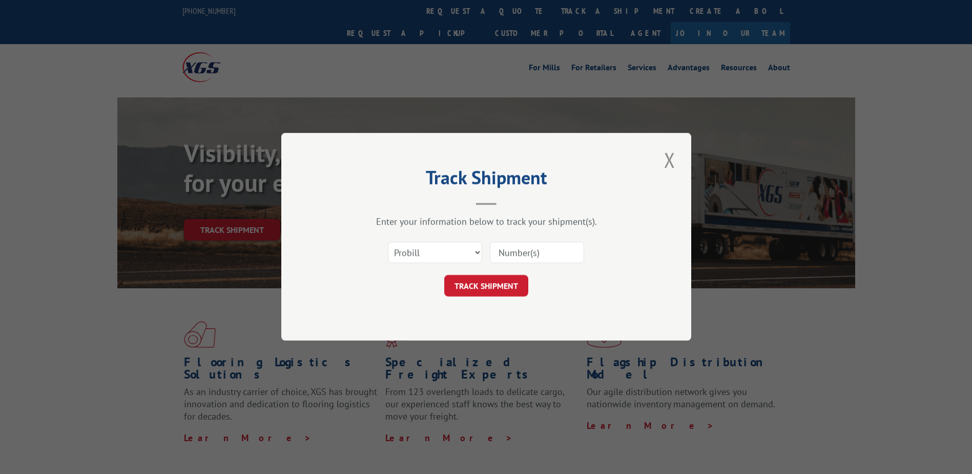
click at [524, 250] on input at bounding box center [537, 253] width 94 height 22
paste input "17543026"
type input "17543026"
click at [494, 276] on button "TRACK SHIPMENT" at bounding box center [486, 286] width 84 height 22
